Goal: Download file/media

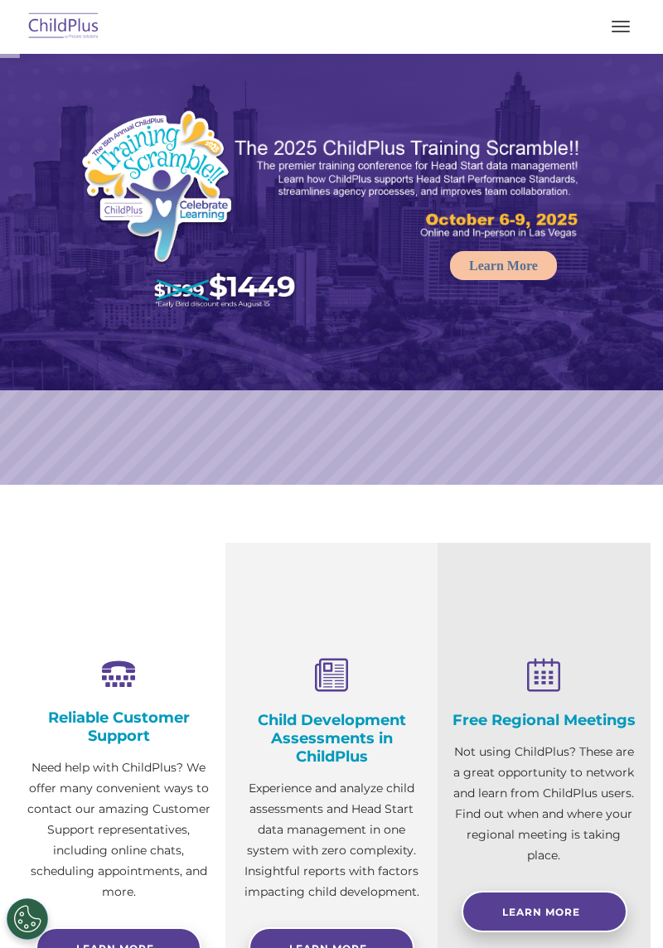
select select "MEDIUM"
click at [614, 37] on button "button" at bounding box center [620, 26] width 35 height 27
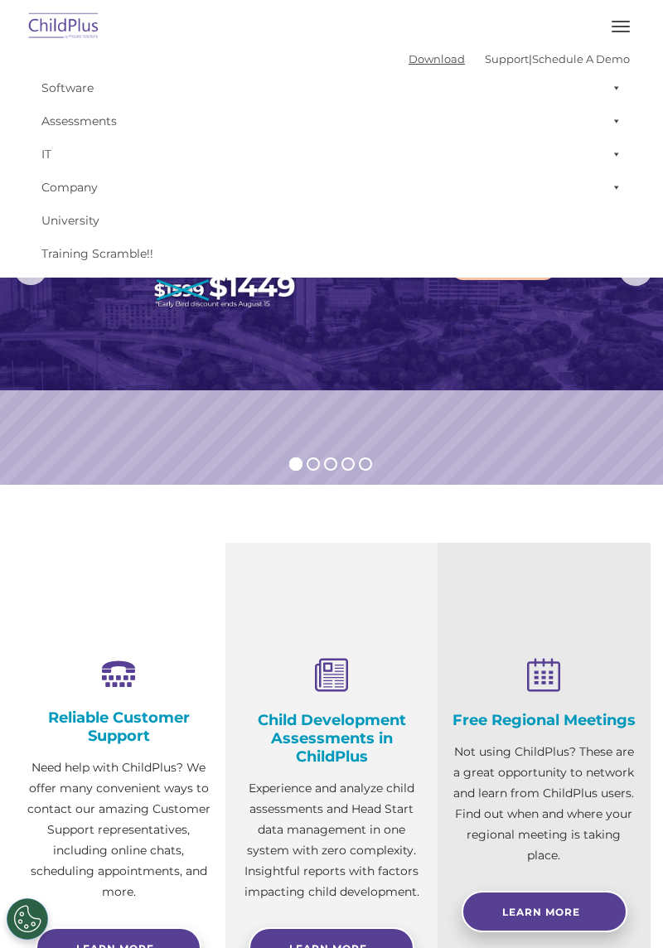
click at [413, 54] on link "Download" at bounding box center [437, 58] width 56 height 13
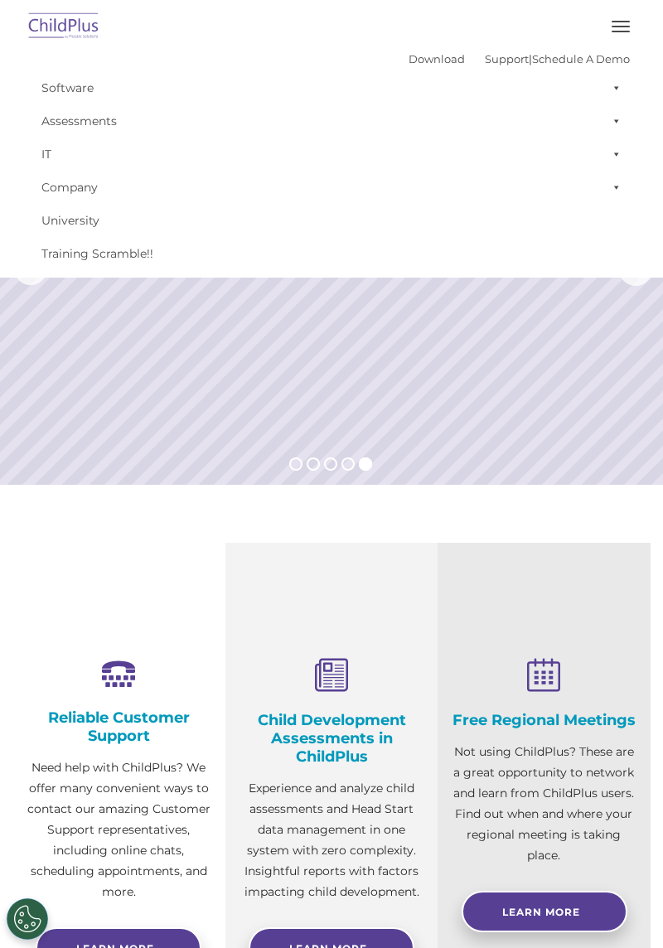
click at [53, 25] on img at bounding box center [64, 26] width 78 height 39
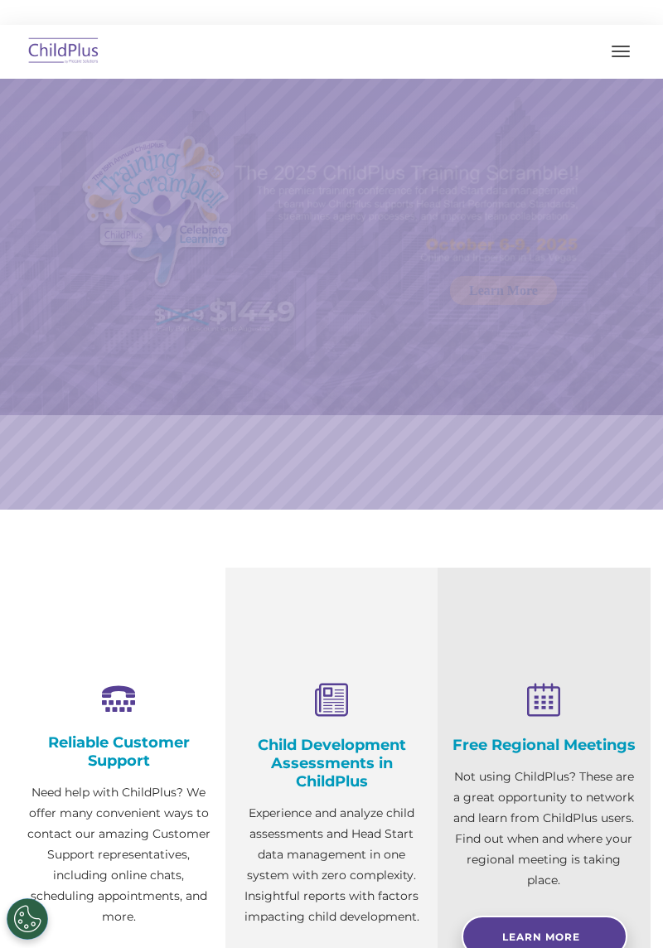
select select "MEDIUM"
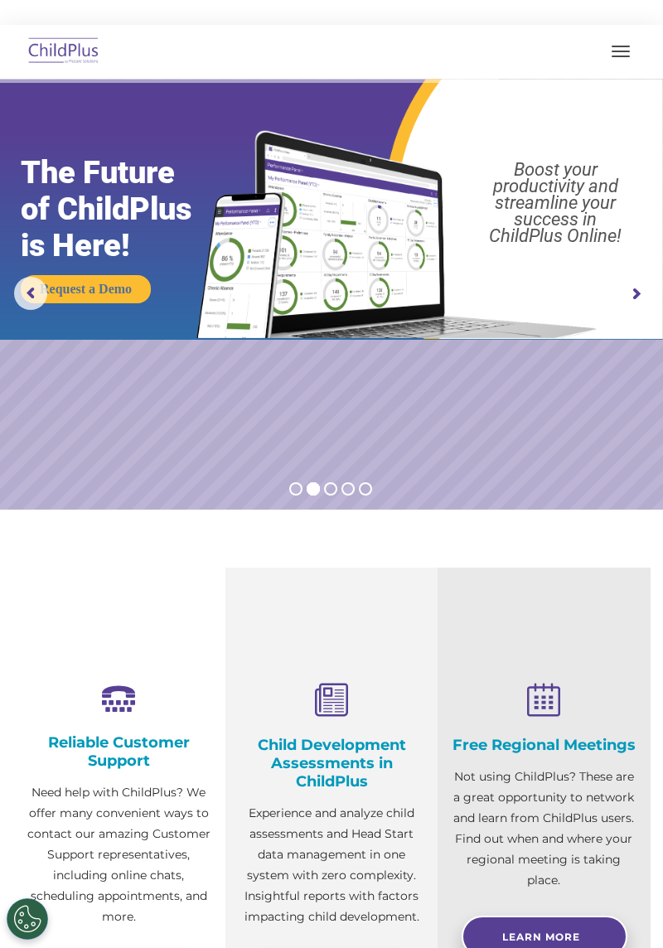
click at [657, 913] on div "Reliable Customer Support Need help with ChildPlus? We offer many convenient wa…" at bounding box center [331, 822] width 663 height 509
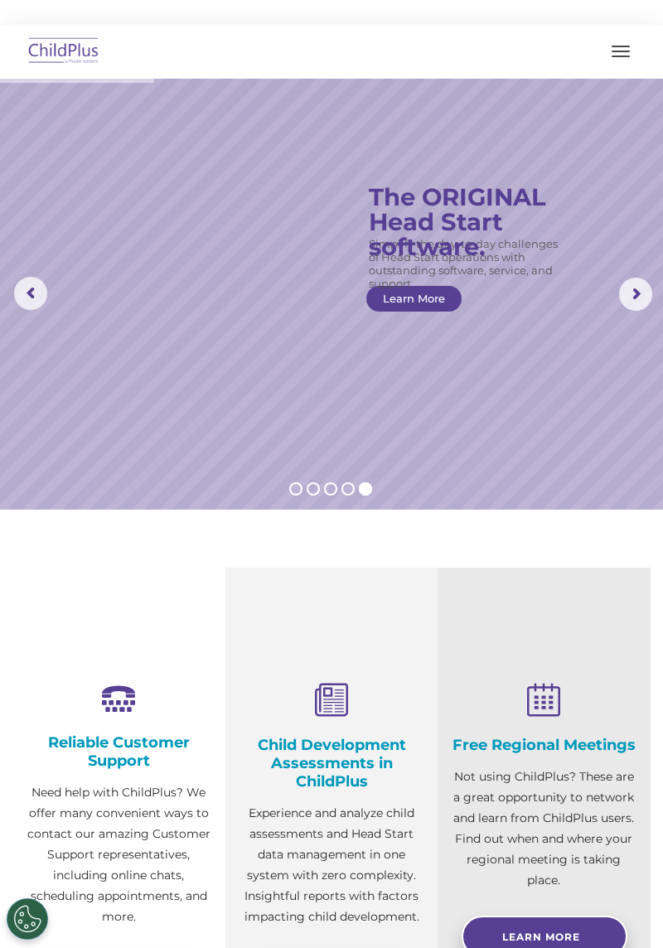
click at [474, 33] on div at bounding box center [331, 51] width 597 height 40
click at [616, 54] on button "button" at bounding box center [620, 51] width 35 height 27
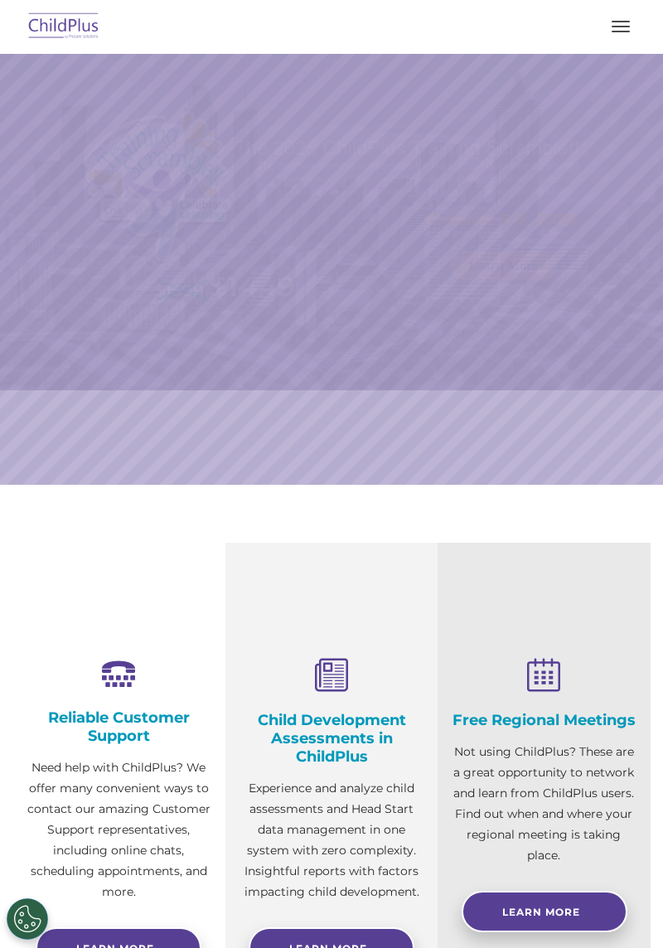
select select "MEDIUM"
